Goal: Find specific page/section: Find specific page/section

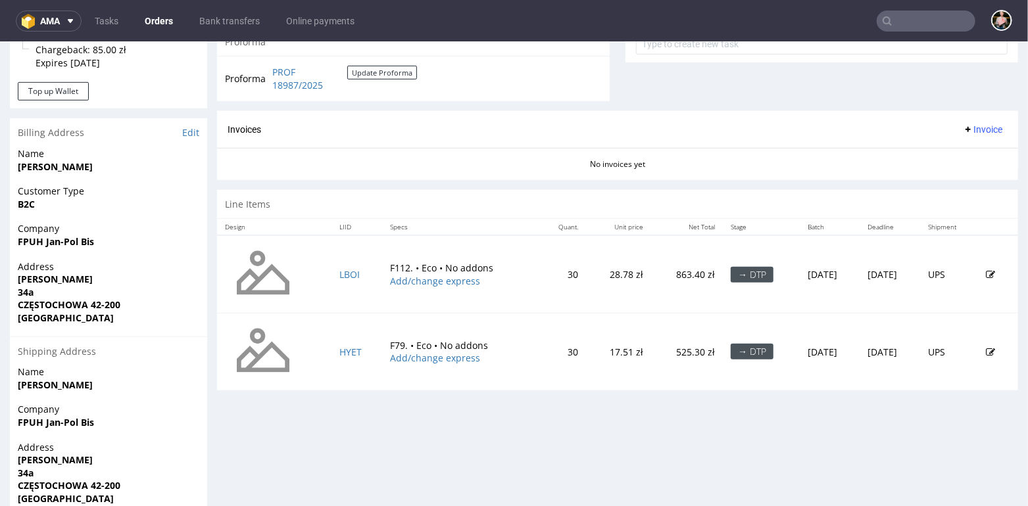
scroll to position [575, 0]
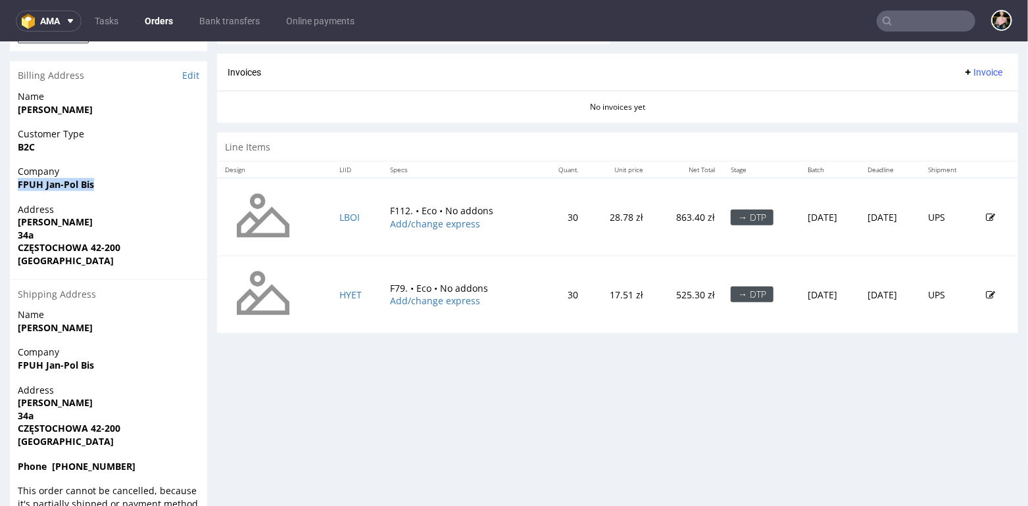
drag, startPoint x: 103, startPoint y: 183, endPoint x: 11, endPoint y: 183, distance: 92.0
click at [11, 183] on div "Company FPUH Jan-Pol Bis" at bounding box center [108, 182] width 197 height 37
copy strong "FPUH Jan-Pol Bis"
click at [46, 16] on span "ama" at bounding box center [50, 20] width 20 height 9
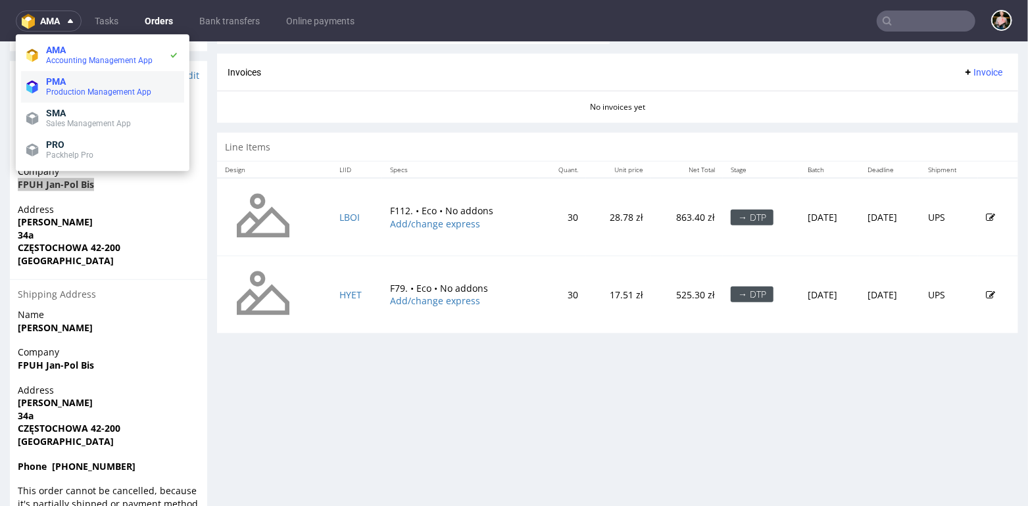
click at [78, 83] on span "PMA" at bounding box center [112, 81] width 133 height 11
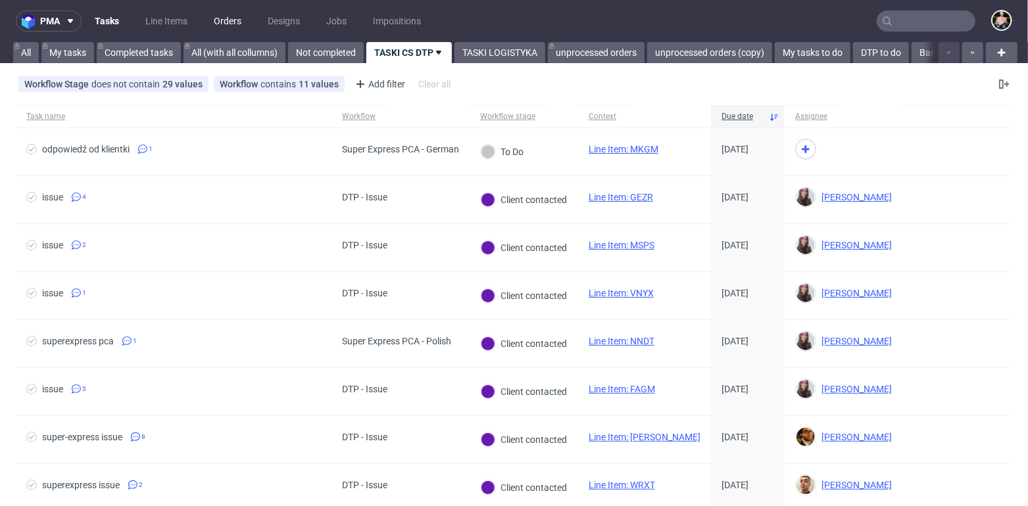
click at [226, 17] on link "Orders" at bounding box center [227, 21] width 43 height 21
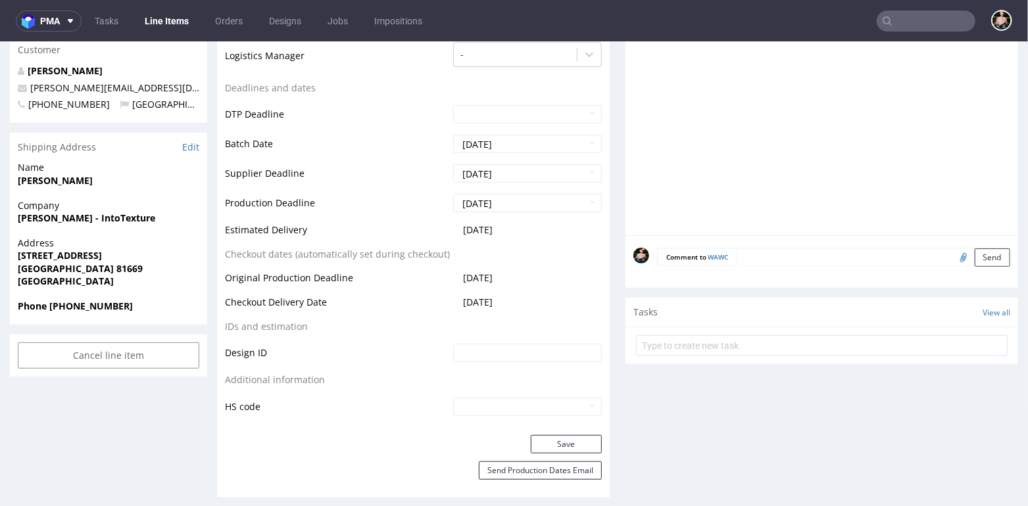
scroll to position [469, 0]
